Goal: Task Accomplishment & Management: Use online tool/utility

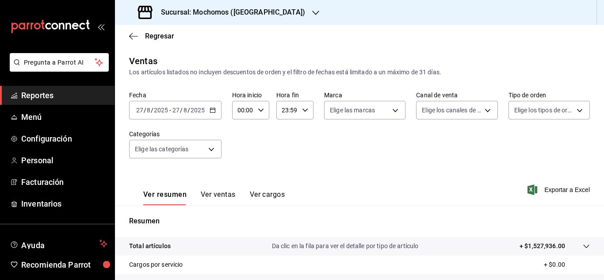
scroll to position [133, 0]
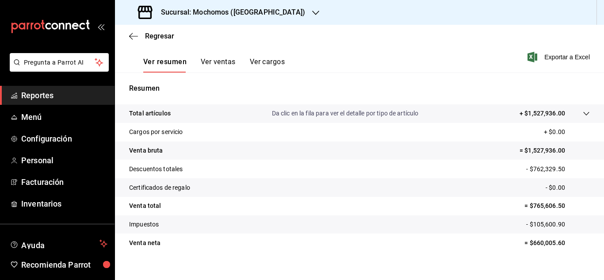
drag, startPoint x: 89, startPoint y: 99, endPoint x: 77, endPoint y: 93, distance: 13.1
click at [88, 99] on span "Reportes" at bounding box center [64, 95] width 86 height 12
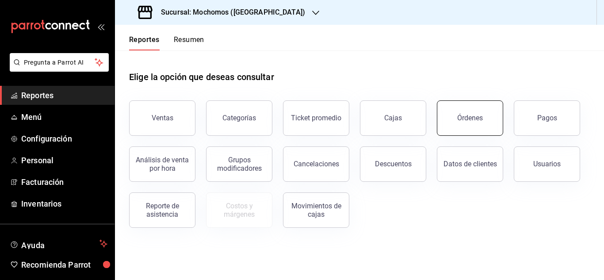
click at [471, 124] on button "Órdenes" at bounding box center [470, 117] width 66 height 35
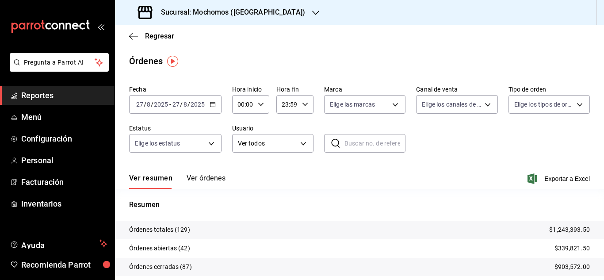
click at [137, 105] on input "27" at bounding box center [140, 104] width 8 height 7
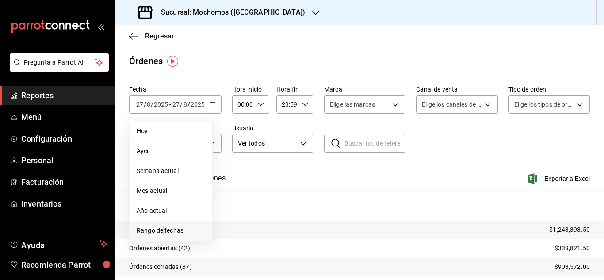
click at [166, 238] on li "Rango de fechas" at bounding box center [171, 231] width 83 height 20
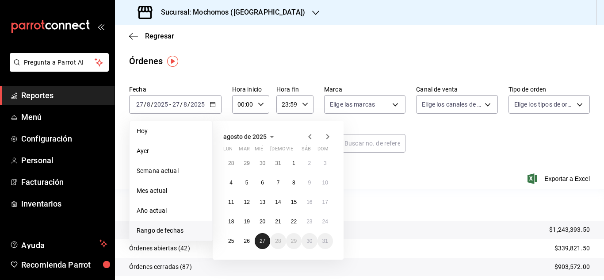
click at [265, 243] on abbr "27" at bounding box center [263, 241] width 6 height 6
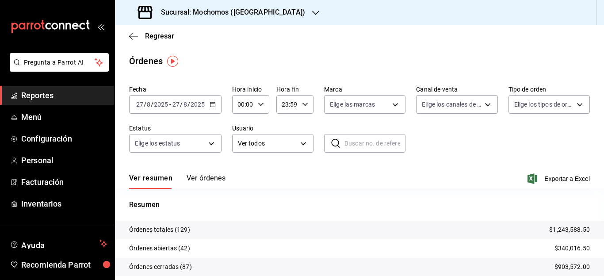
click at [264, 104] on div "00:00 Hora inicio" at bounding box center [250, 104] width 37 height 19
click at [240, 148] on span "03" at bounding box center [241, 146] width 4 height 7
type input "03:00"
